Goal: Task Accomplishment & Management: Manage account settings

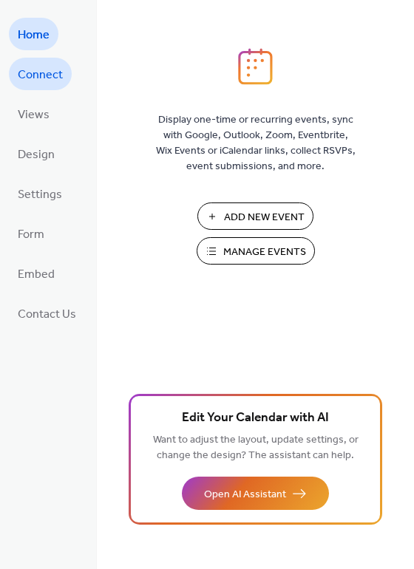
click at [49, 68] on span "Connect" at bounding box center [40, 76] width 45 height 24
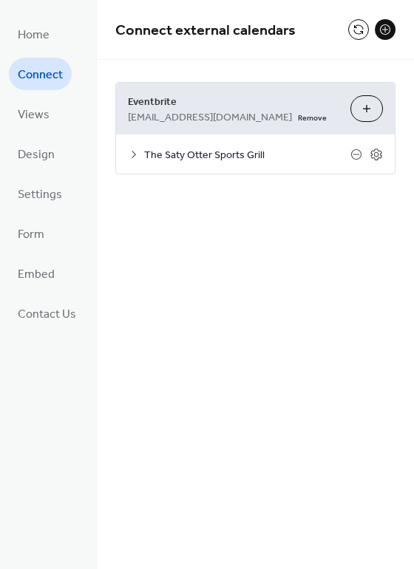
click at [362, 110] on button "Choose Organizers" at bounding box center [366, 108] width 33 height 27
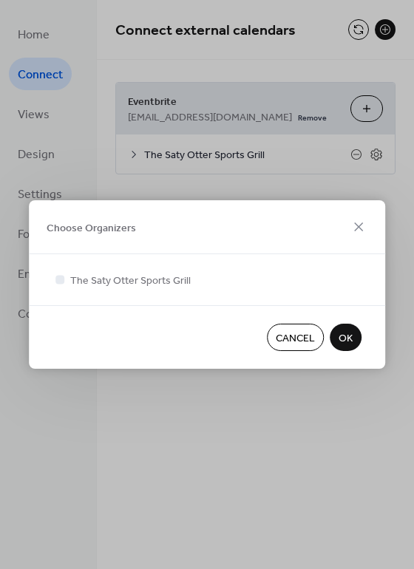
click at [351, 328] on button "OK" at bounding box center [346, 337] width 32 height 27
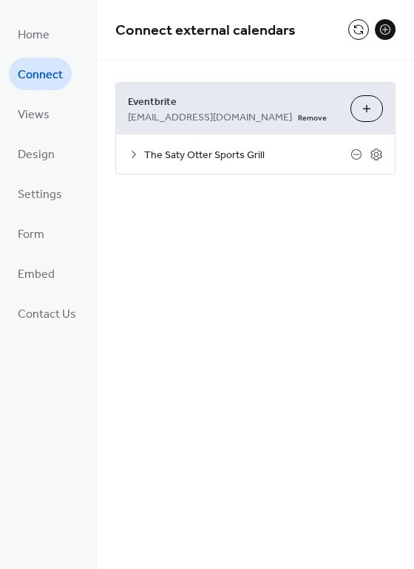
click at [324, 155] on span "The Saty Otter Sports Grill" at bounding box center [247, 156] width 206 height 16
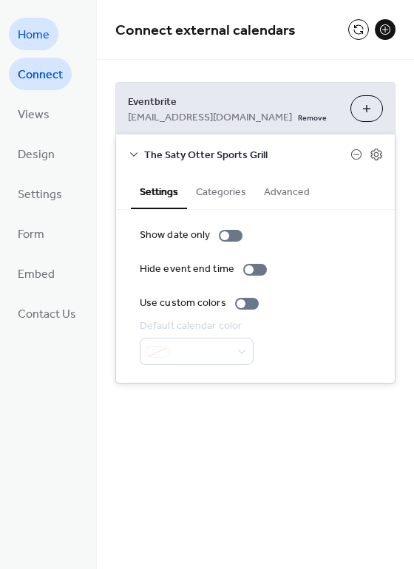
click at [43, 34] on span "Home" at bounding box center [34, 36] width 32 height 24
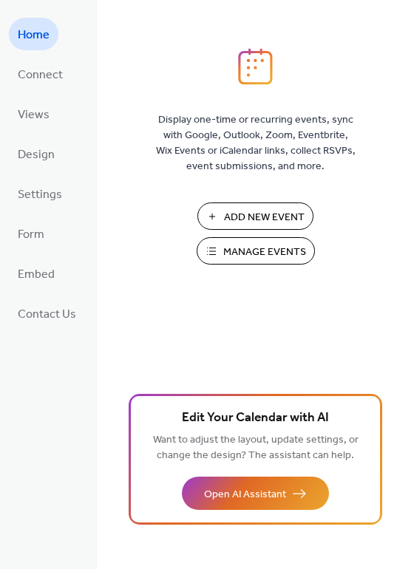
click at [277, 248] on span "Manage Events" at bounding box center [264, 253] width 83 height 16
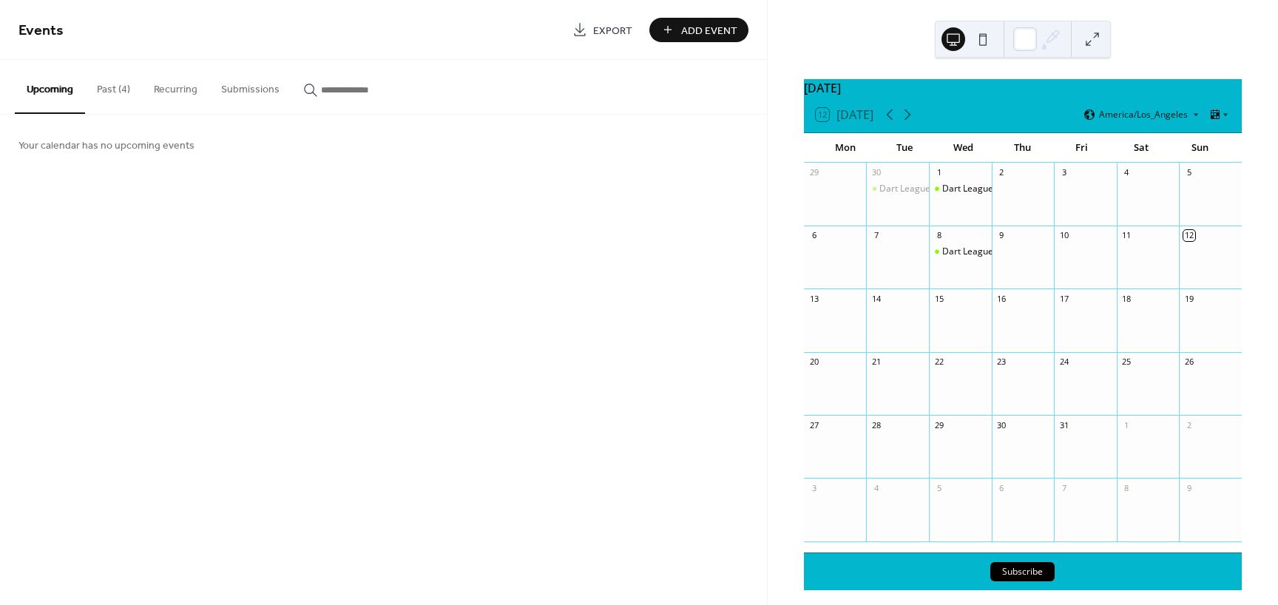
click at [113, 86] on button "Past (4)" at bounding box center [113, 86] width 57 height 52
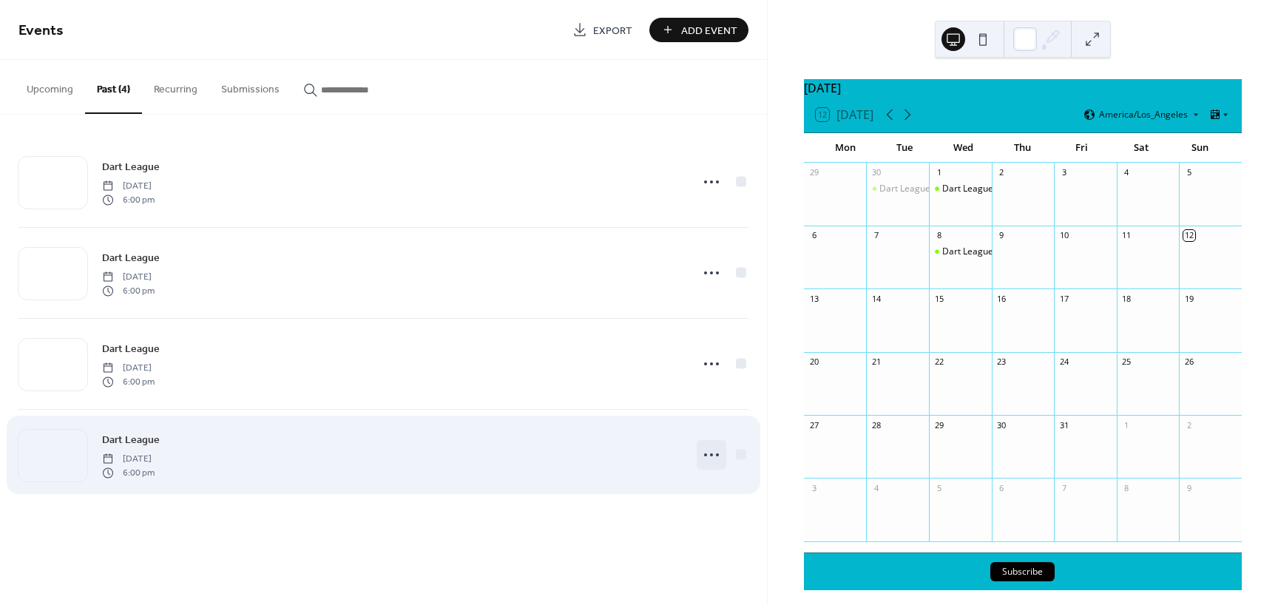
click at [713, 454] on icon at bounding box center [711, 455] width 24 height 24
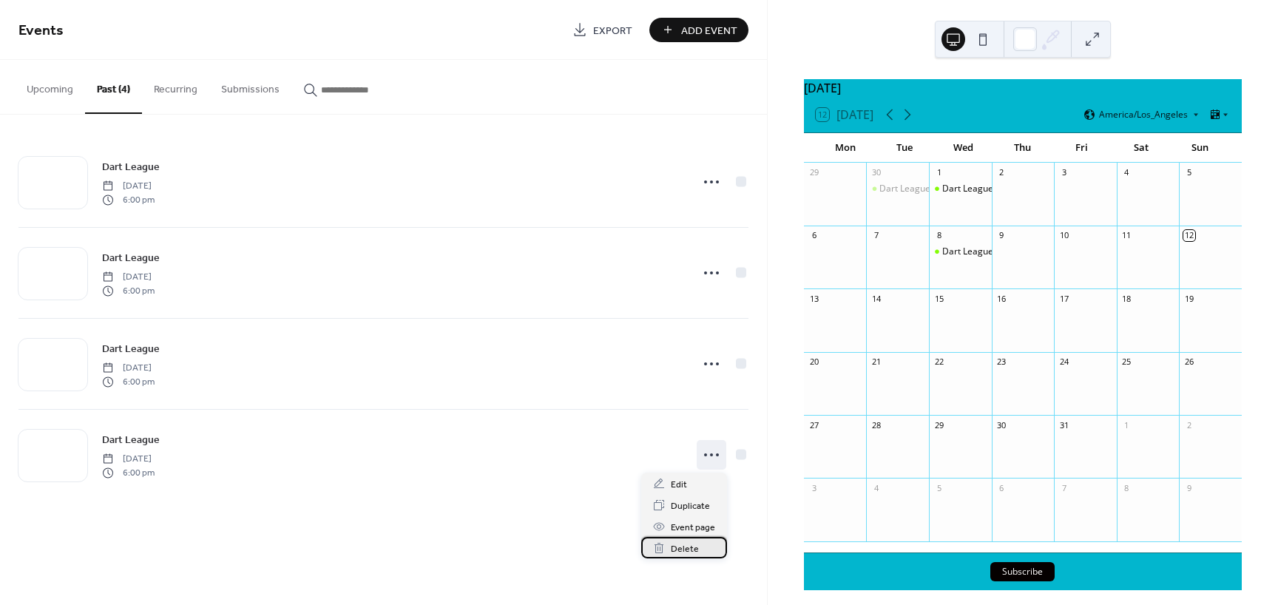
click at [689, 552] on span "Delete" at bounding box center [685, 549] width 28 height 16
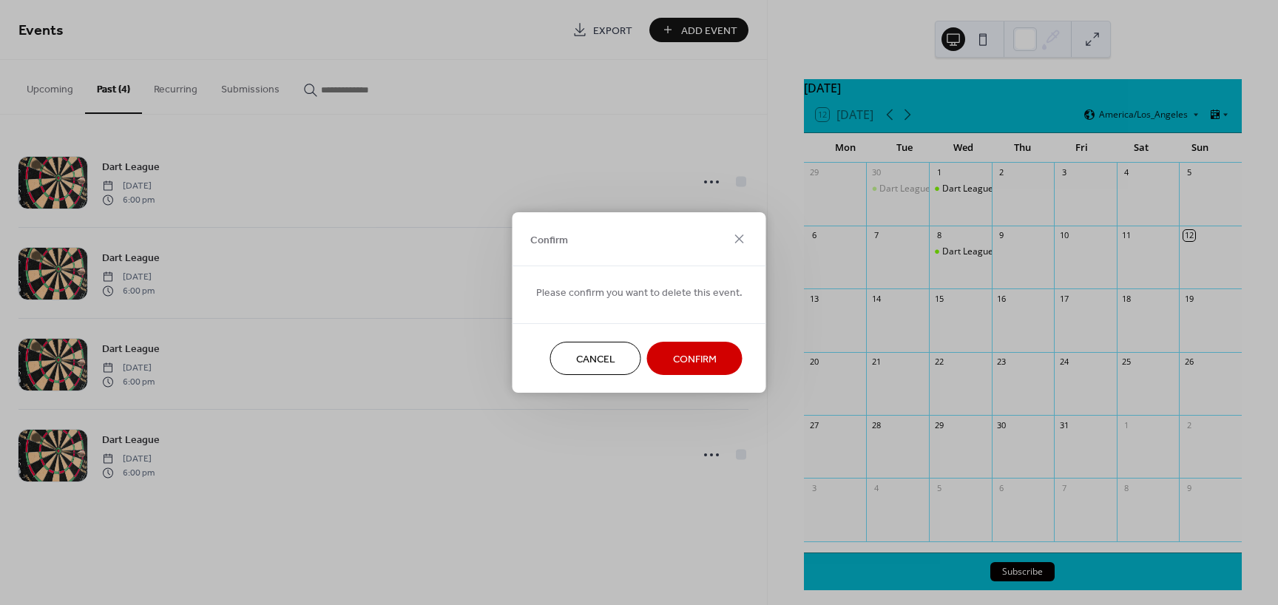
click at [673, 357] on span "Confirm" at bounding box center [695, 360] width 44 height 16
